Goal: Information Seeking & Learning: Find specific fact

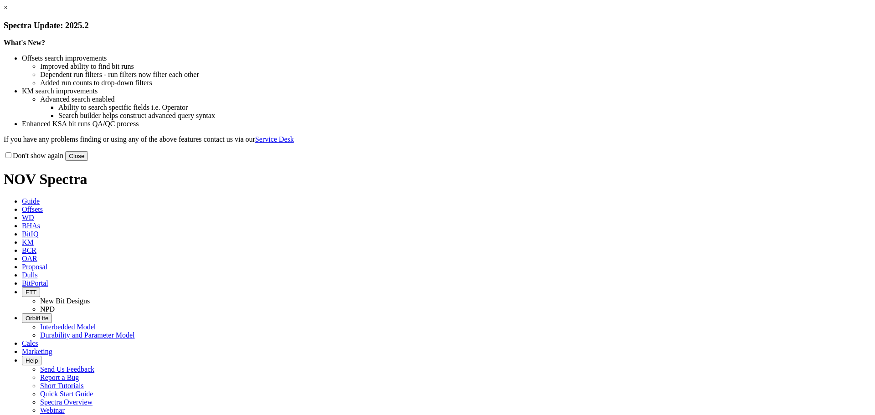
click at [88, 161] on button "Close" at bounding box center [76, 156] width 23 height 10
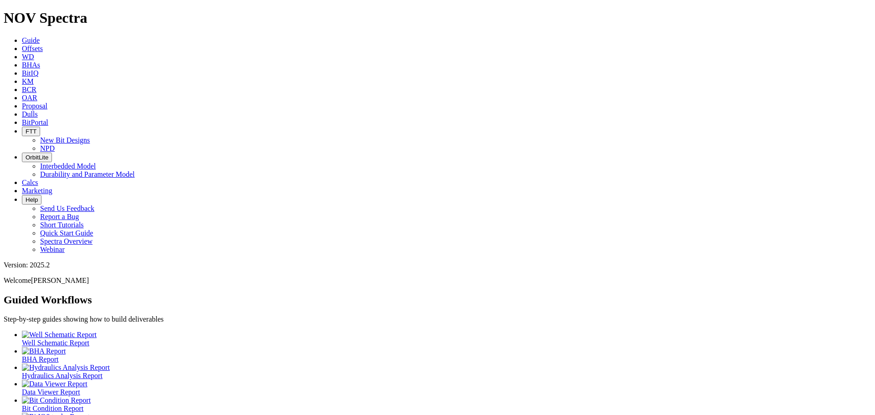
click at [22, 110] on icon at bounding box center [22, 114] width 0 height 8
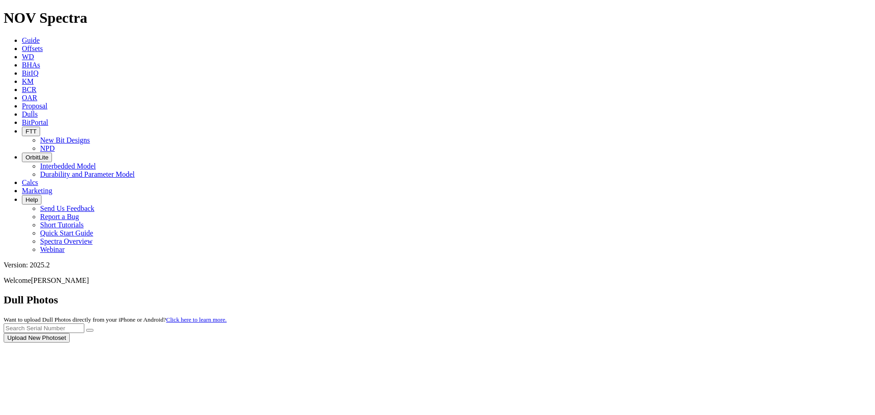
click at [686, 343] on div at bounding box center [438, 343] width 868 height 0
click at [84, 324] on input "text" at bounding box center [44, 329] width 81 height 10
paste input "A305936"
click at [90, 331] on icon "submit" at bounding box center [90, 331] width 0 height 0
click at [84, 324] on input "A305936" at bounding box center [44, 329] width 81 height 10
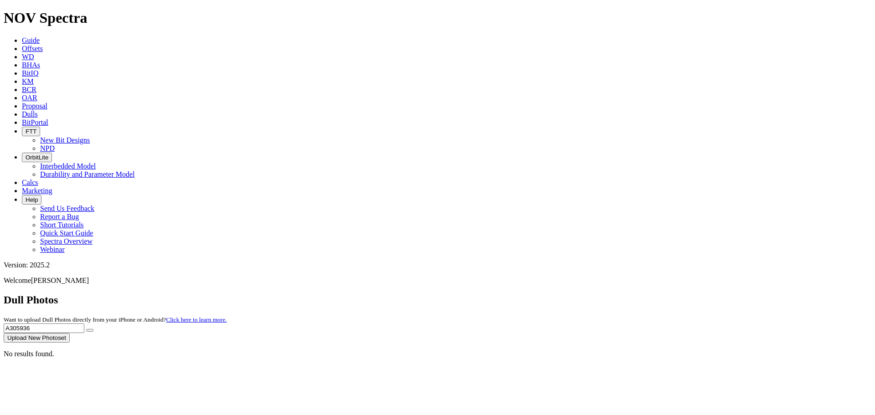
click at [84, 324] on input "A305936" at bounding box center [44, 329] width 81 height 10
click at [86, 329] on button "submit" at bounding box center [89, 330] width 7 height 3
click at [84, 324] on input "S316048" at bounding box center [44, 329] width 81 height 10
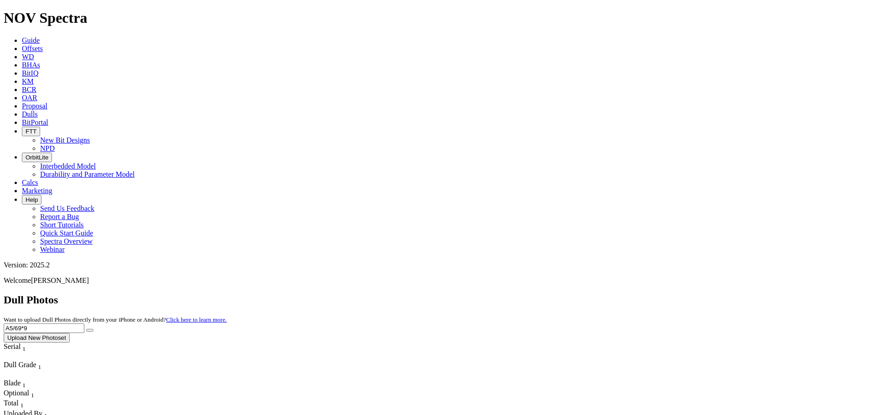
click at [86, 329] on button "submit" at bounding box center [89, 330] width 7 height 3
type input "A283696"
click at [86, 329] on button "submit" at bounding box center [89, 330] width 7 height 3
click at [84, 324] on input "A283696" at bounding box center [44, 329] width 81 height 10
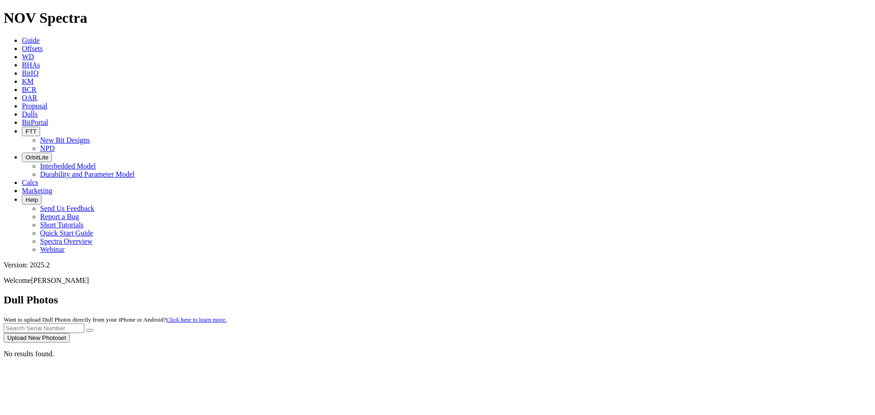
click at [43, 45] on span "Offsets" at bounding box center [32, 49] width 21 height 8
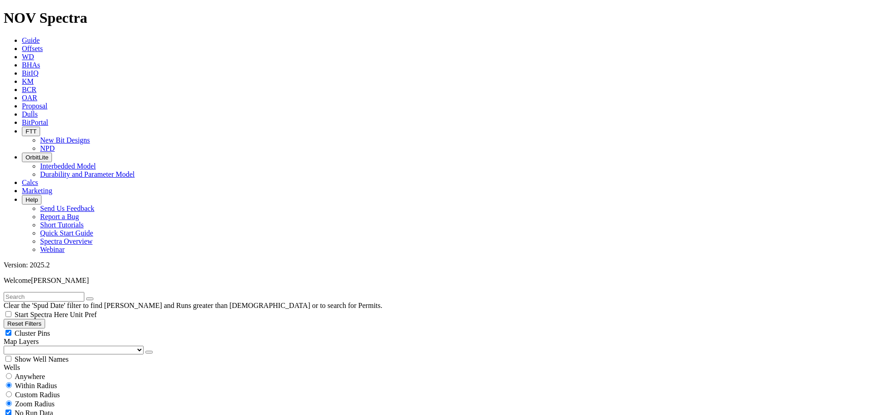
click at [36, 373] on span "Anywhere" at bounding box center [30, 377] width 31 height 8
radio input "true"
radio input "false"
click at [49, 292] on input "text" at bounding box center [44, 297] width 81 height 10
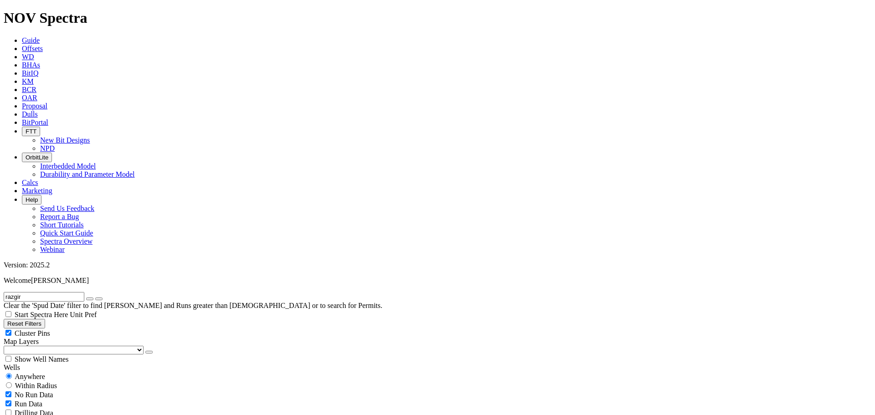
type input "razgir"
click at [95, 298] on button "submit" at bounding box center [98, 299] width 7 height 3
drag, startPoint x: 228, startPoint y: 151, endPoint x: 176, endPoint y: 76, distance: 91.9
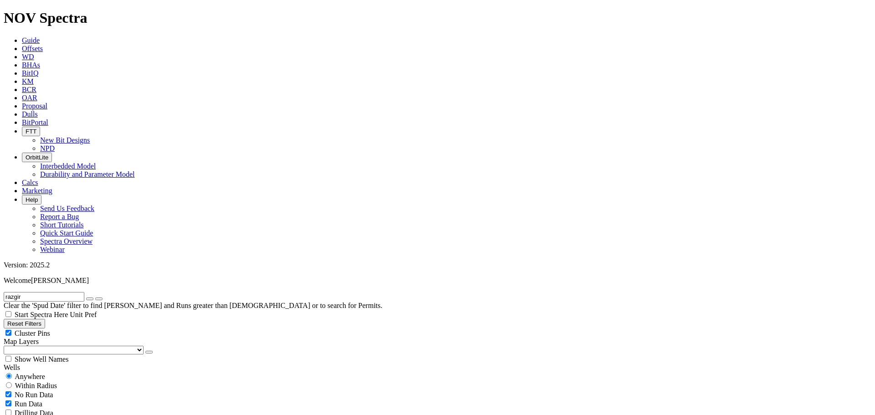
drag, startPoint x: 779, startPoint y: 223, endPoint x: 756, endPoint y: 226, distance: 23.0
copy span "A305936"
